Goal: Task Accomplishment & Management: Use online tool/utility

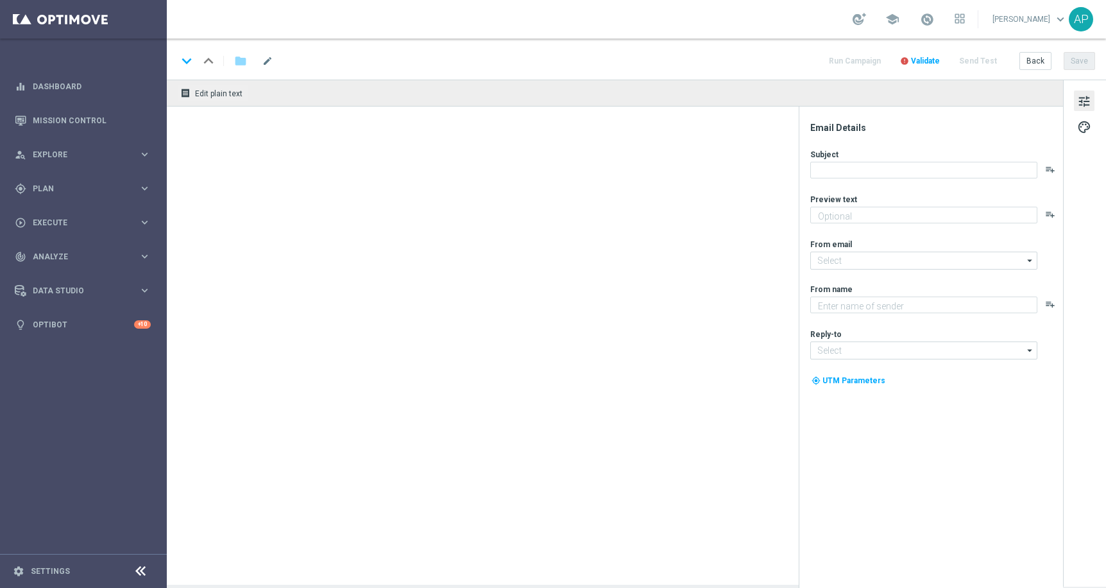
type textarea "Don’t miss your free play—expires soon!"
type textarea "KenoGO"
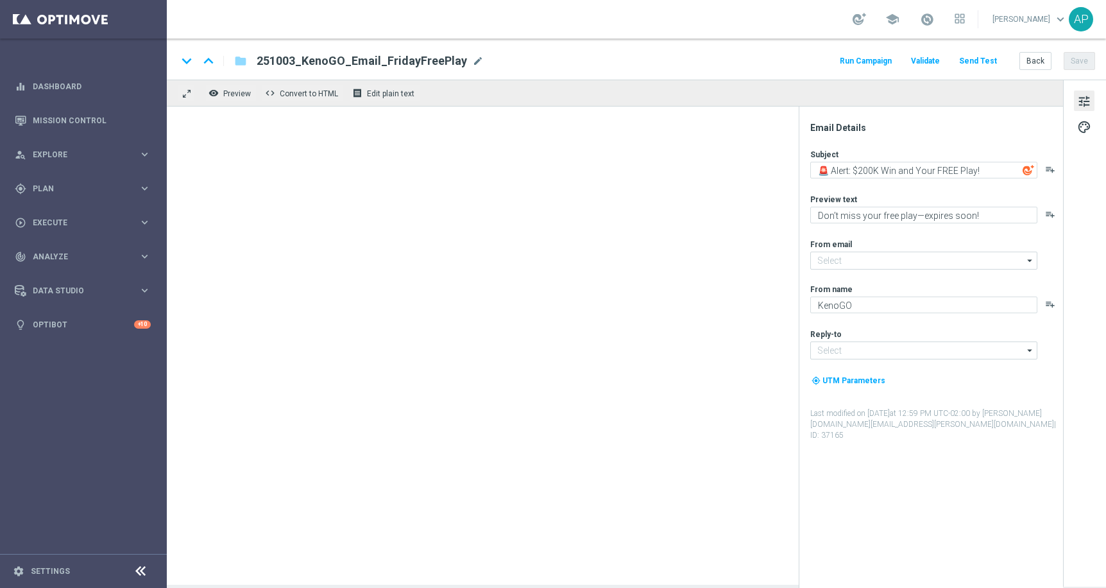
type input "mail@crm.kenogo.com.au"
type input "support@kenogo.com.au"
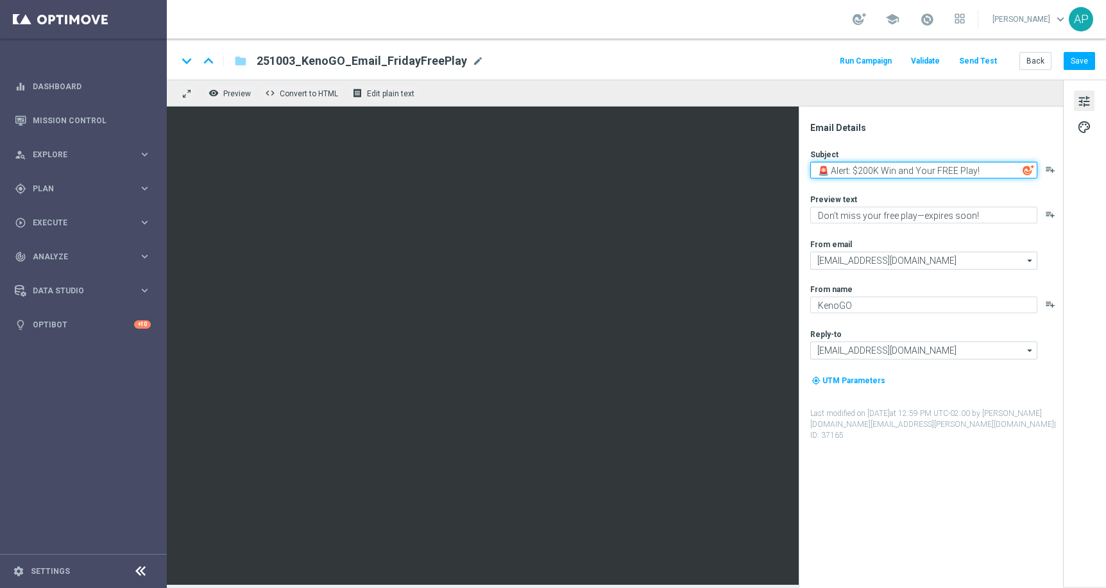
click at [903, 167] on textarea "🚨 Alert: $200K Win and Your FREE Play!" at bounding box center [923, 170] width 227 height 17
click at [919, 173] on textarea "🚨 Alert: $200K Win + Your FREE Play!" at bounding box center [923, 170] width 227 height 17
click at [951, 172] on textarea "🚨 Alert: $200K Win + A FREE Play!" at bounding box center [923, 170] width 227 height 17
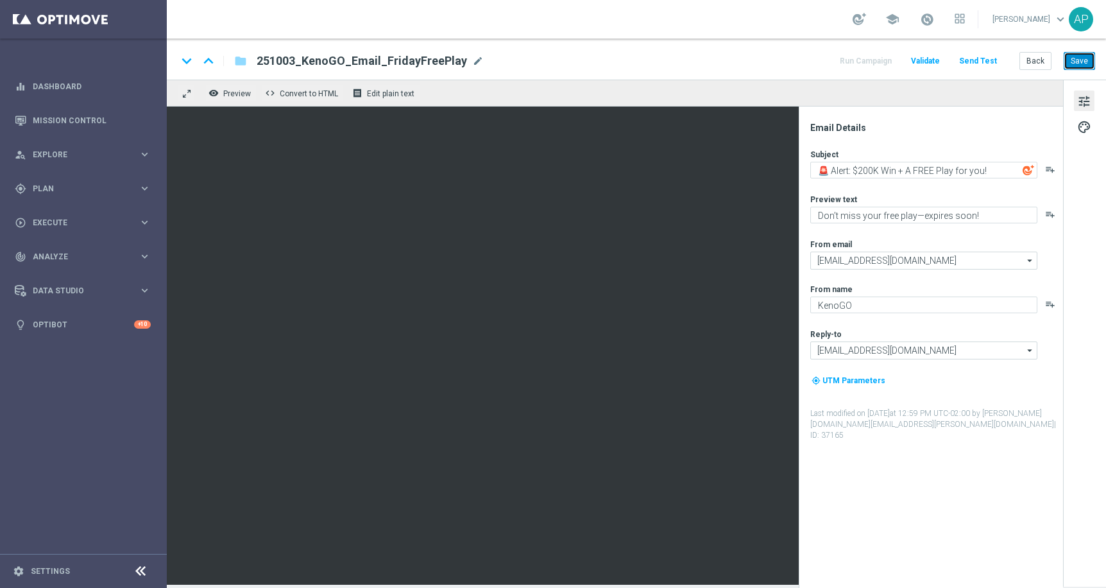
click at [1081, 63] on button "Save" at bounding box center [1079, 61] width 31 height 18
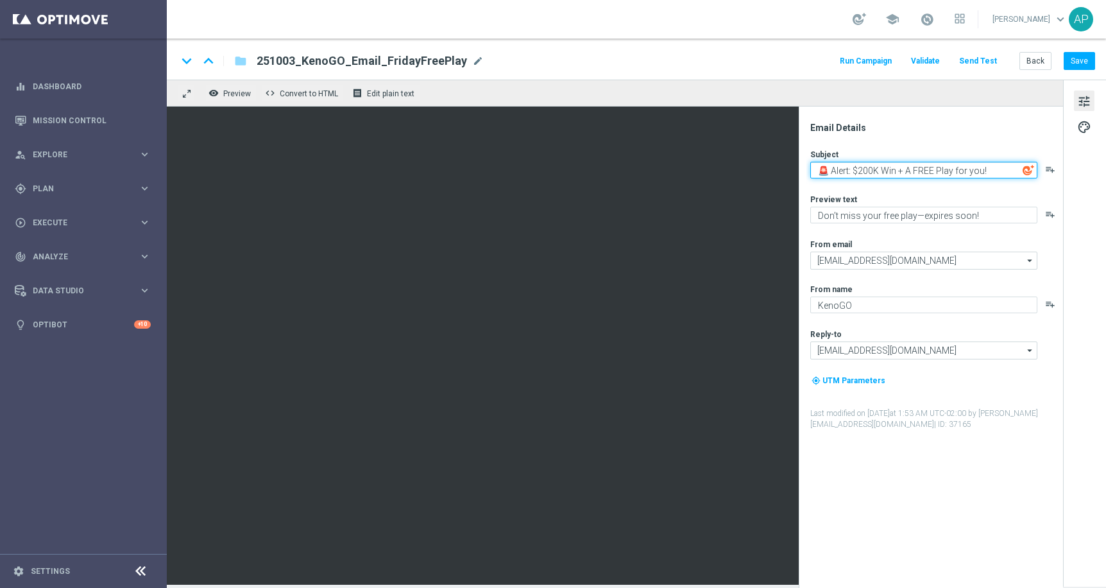
click at [909, 172] on textarea "🚨 Alert: $200K Win + A FREE Play for you!" at bounding box center [923, 170] width 227 height 17
type textarea "🚨 Alert: $200K Win + a FREE Play for you!"
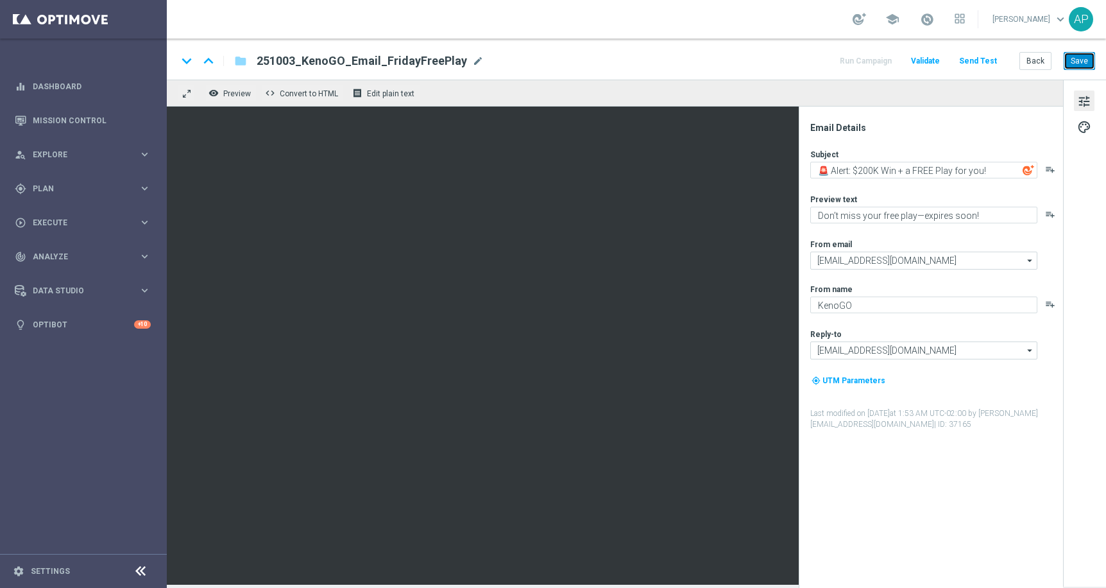
click at [1089, 53] on button "Save" at bounding box center [1079, 61] width 31 height 18
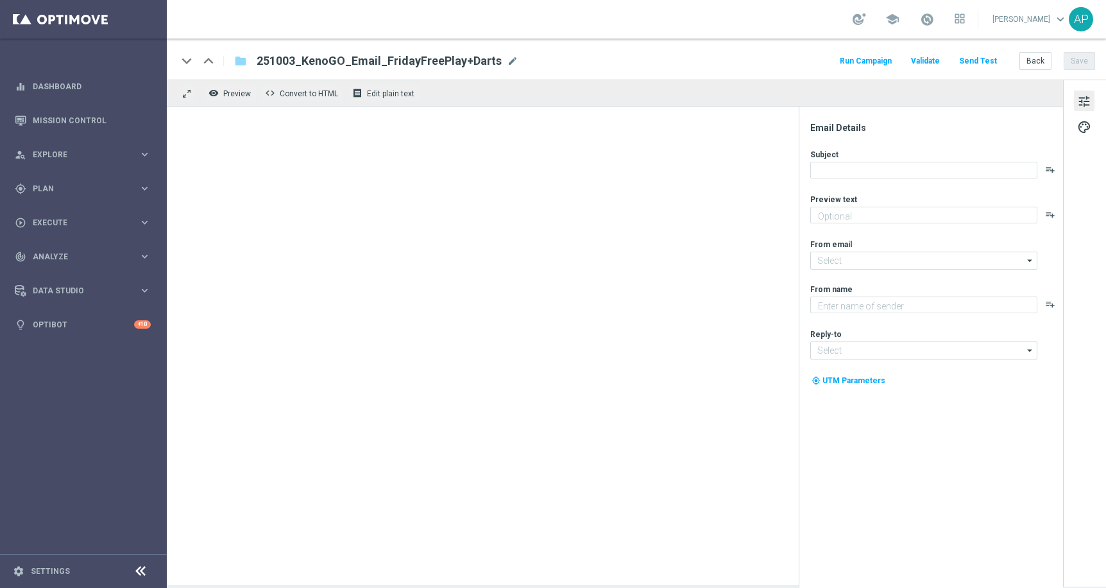
type textarea "Don’t miss your free play—expires soon!"
type input "[EMAIL_ADDRESS][DOMAIN_NAME]"
type textarea "KenoGO"
type input "[EMAIL_ADDRESS][DOMAIN_NAME]"
type textarea "Unlock your match inside!"
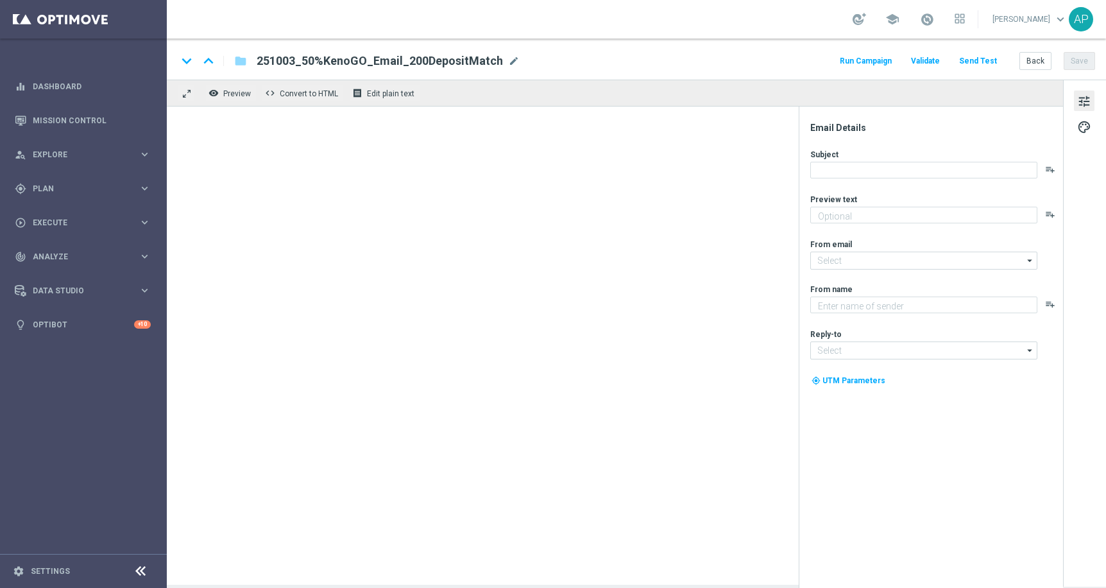
type textarea "KenoGO"
type input "mail@crm.kenogo.com.au"
type input "support@kenogo.com.au"
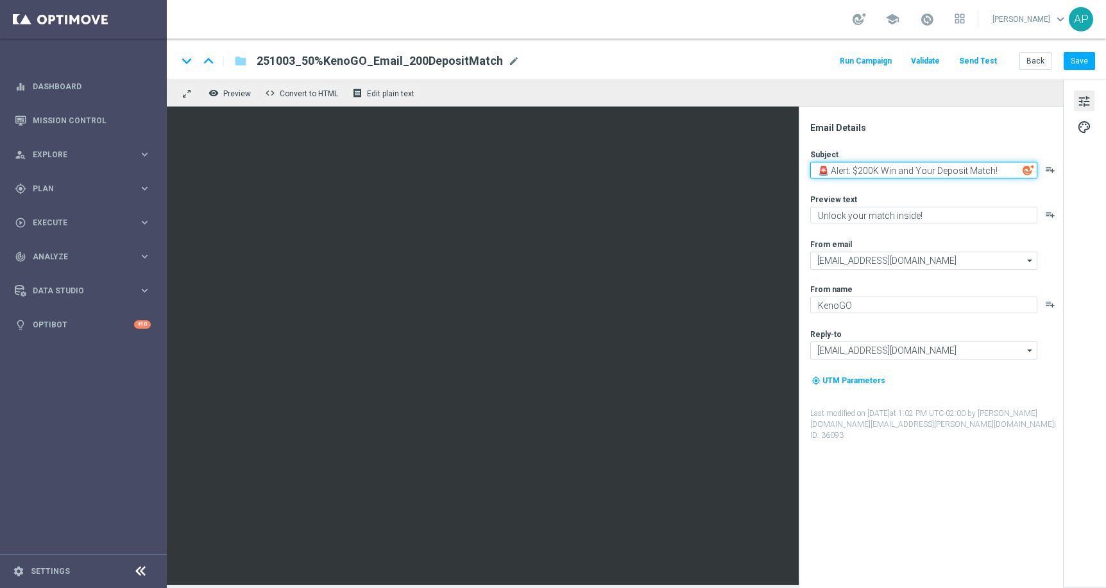
click at [927, 171] on textarea "🚨 Alert: $200K Win and Your Deposit Match!" at bounding box center [923, 170] width 227 height 17
click at [968, 170] on textarea "🚨 Alert: $200K Win + a Deposit Match!" at bounding box center [923, 170] width 227 height 17
type textarea "🚨 Alert: $200K Win + a Deposit Match for you!"
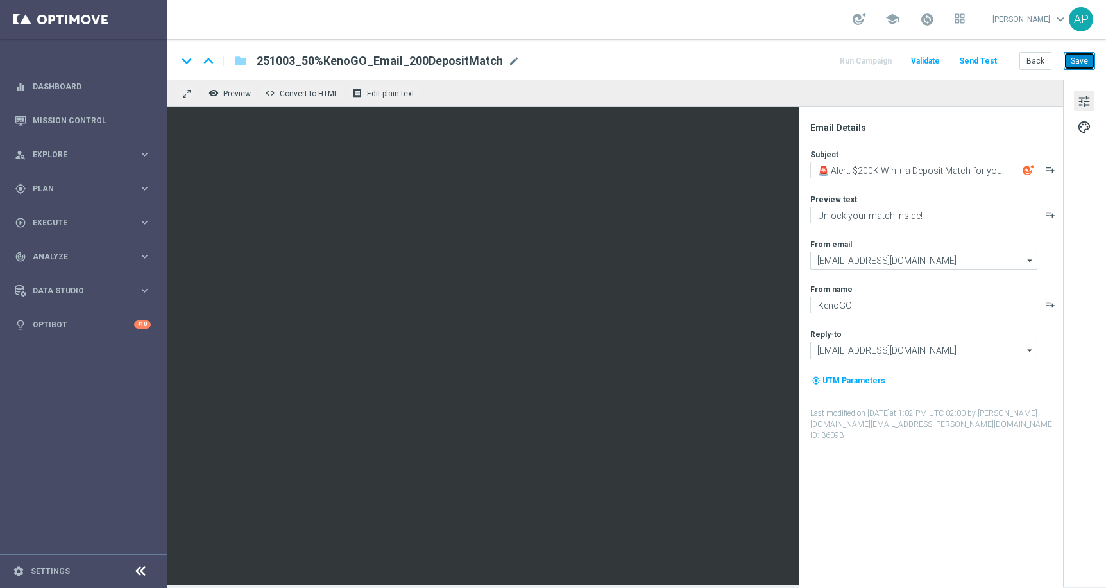
click at [1088, 55] on button "Save" at bounding box center [1079, 61] width 31 height 18
